Goal: Information Seeking & Learning: Learn about a topic

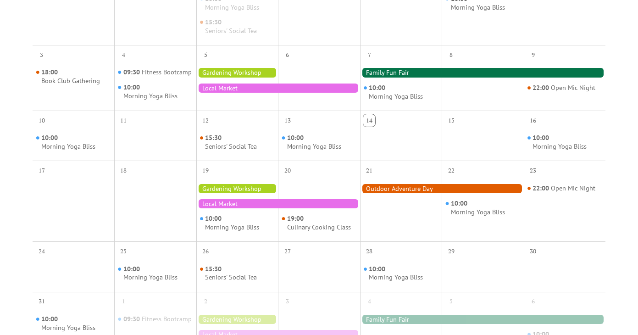
scroll to position [319, 0]
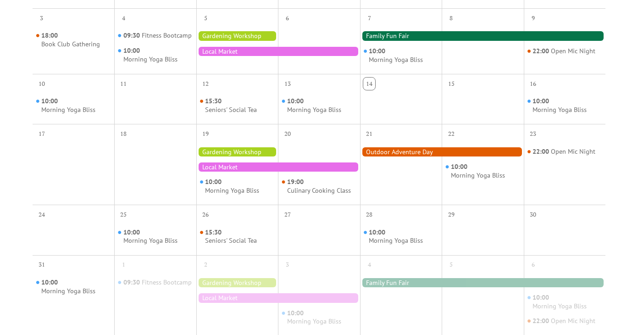
click at [312, 171] on div at bounding box center [278, 166] width 164 height 9
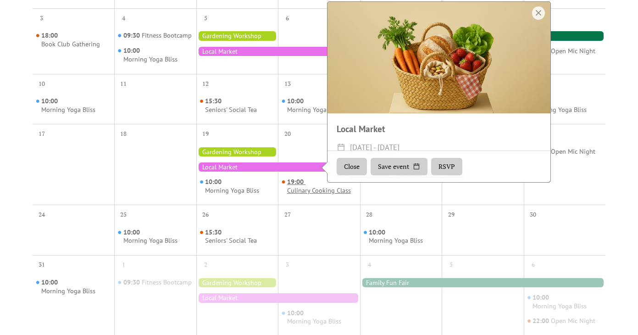
click at [313, 195] on div "Culinary Cooking Class" at bounding box center [319, 190] width 64 height 9
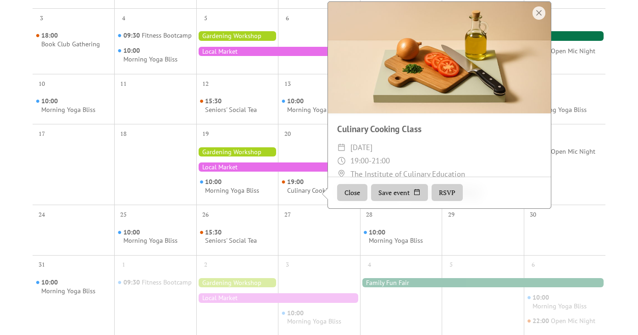
click at [305, 153] on div "19:00 Culinary Cooking Class" at bounding box center [319, 171] width 82 height 59
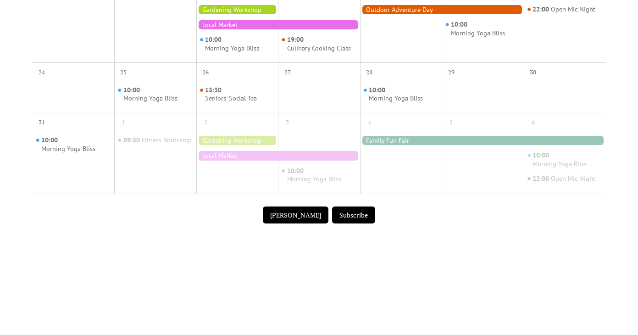
scroll to position [463, 0]
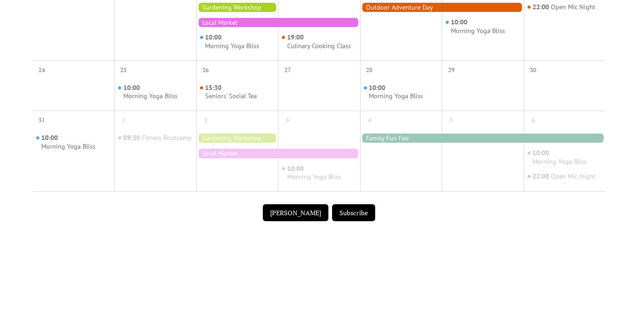
click at [305, 217] on button "Submit Event" at bounding box center [296, 212] width 66 height 17
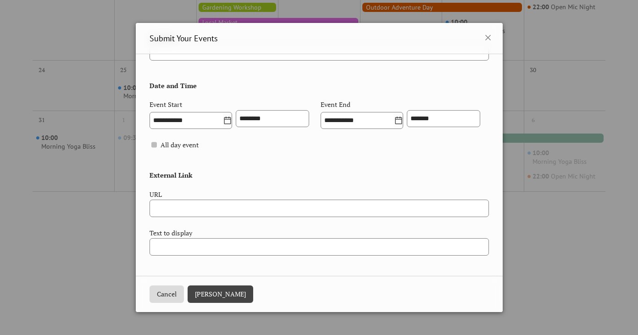
scroll to position [0, 0]
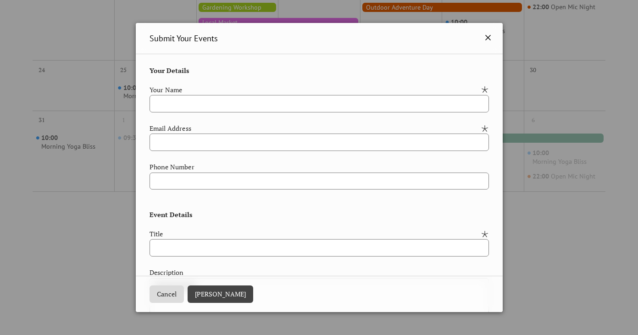
click at [486, 38] on icon at bounding box center [487, 37] width 11 height 11
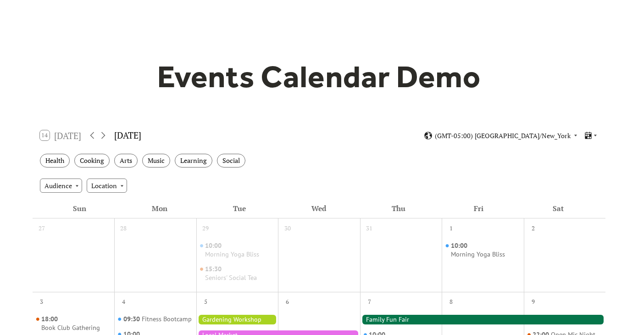
scroll to position [55, 0]
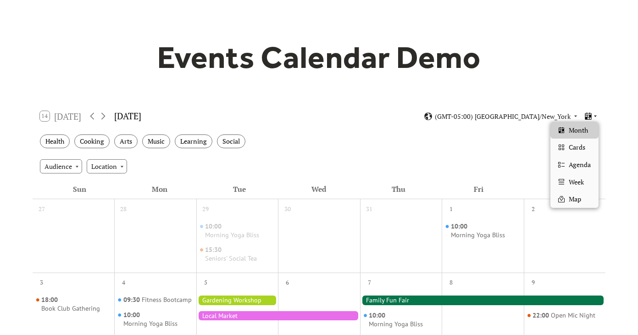
click at [592, 114] on icon at bounding box center [587, 116] width 9 height 9
click at [578, 148] on span "Cards" at bounding box center [576, 147] width 16 height 10
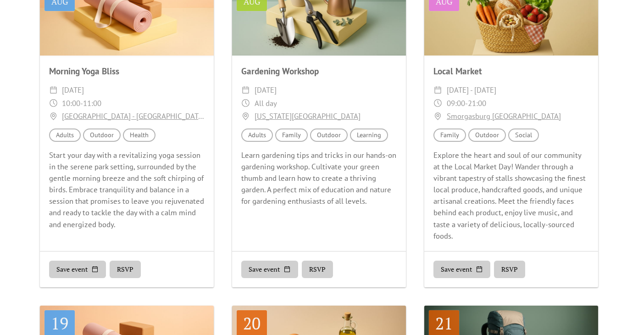
scroll to position [178, 0]
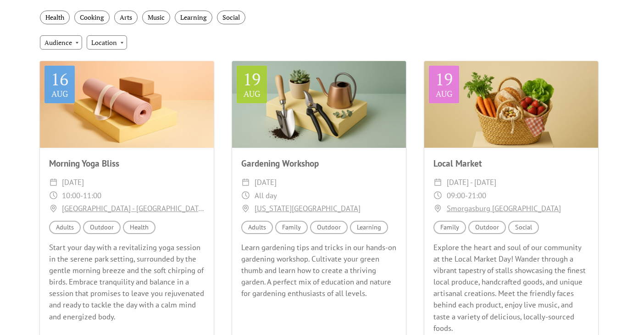
click at [176, 150] on div "Morning Yoga Bliss ​ Saturday, August 16, 2025 ​ 10:00 - 11:00 ​ Central Park -…" at bounding box center [127, 239] width 174 height 183
click at [299, 127] on div at bounding box center [319, 104] width 174 height 87
click at [260, 227] on div "Audience Adults" at bounding box center [257, 226] width 32 height 13
click at [309, 227] on div "Audience Adults Audience Family Location Outdoor Topic Learning" at bounding box center [319, 226] width 174 height 13
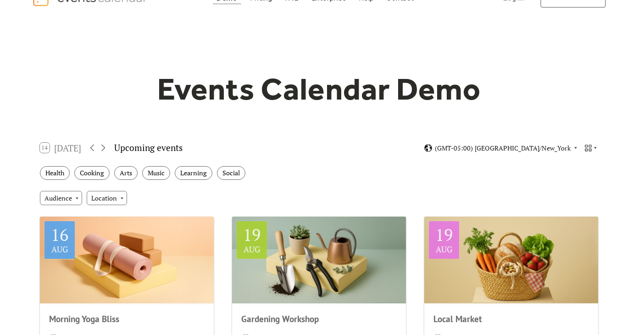
scroll to position [0, 0]
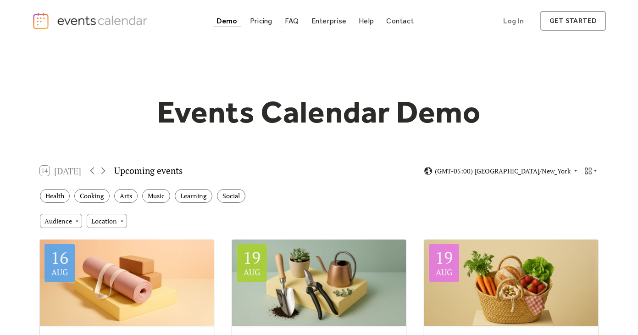
click at [258, 23] on div "Pricing" at bounding box center [261, 20] width 22 height 5
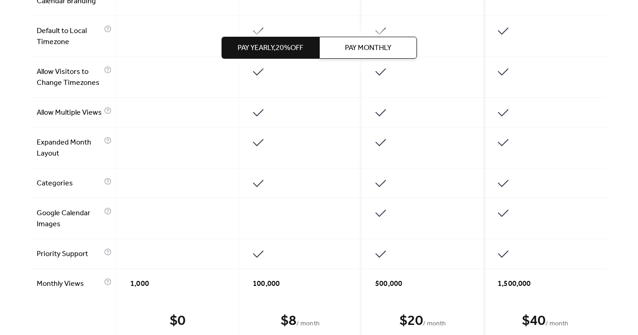
scroll to position [344, 0]
